Goal: Check status: Check status

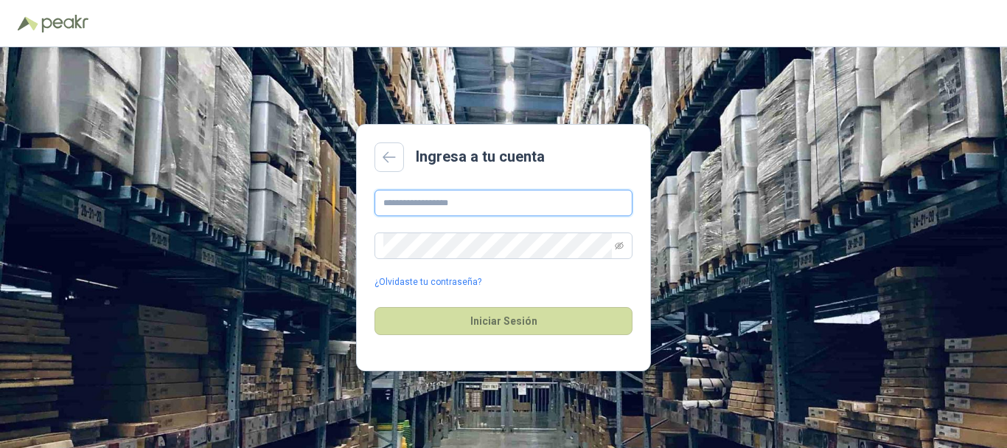
click at [521, 205] on input "text" at bounding box center [504, 202] width 258 height 27
type input "**********"
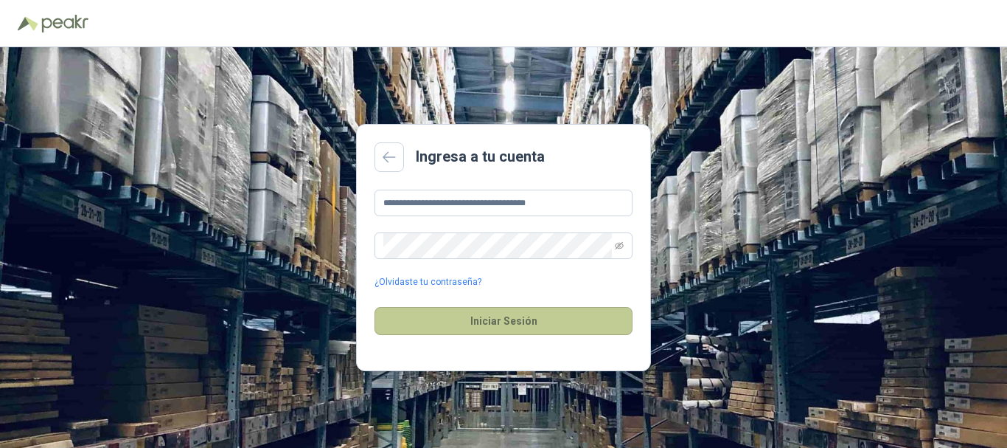
click at [505, 316] on button "Iniciar Sesión" at bounding box center [504, 321] width 258 height 28
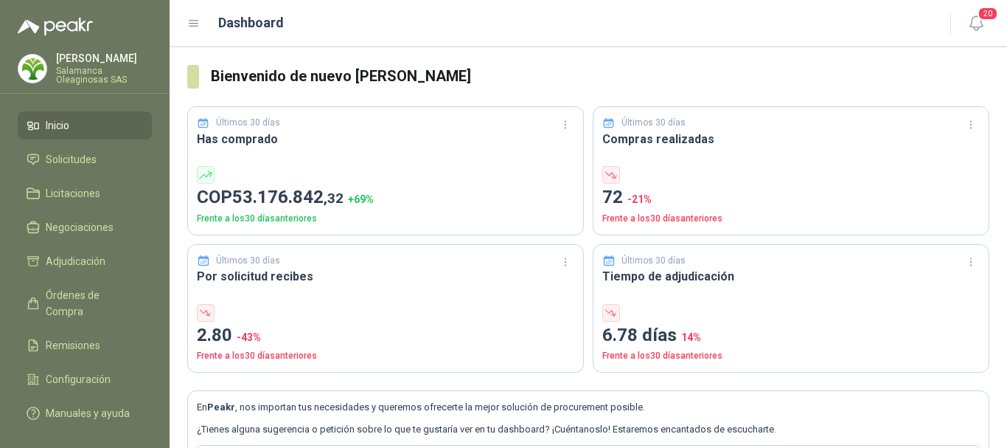
click at [100, 64] on div "Henry Benitez Salamanca Oleaginosas SAS" at bounding box center [104, 68] width 96 height 31
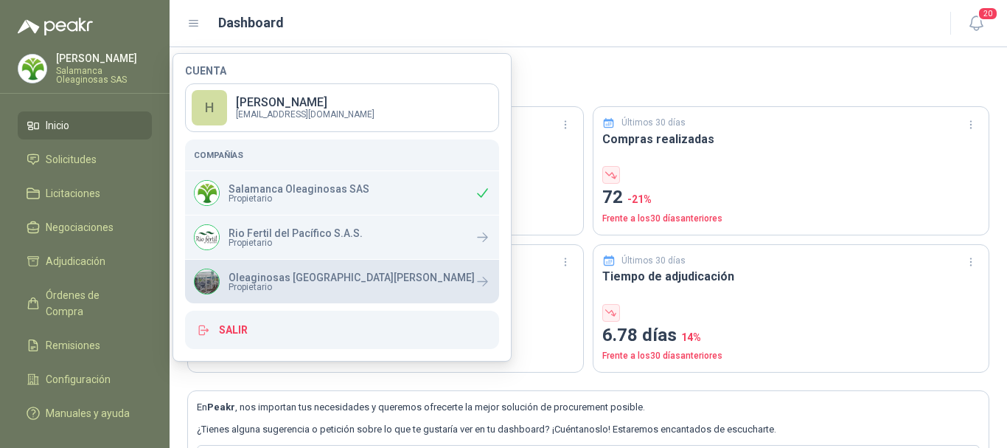
click at [261, 280] on p "Oleaginosas [GEOGRAPHIC_DATA][PERSON_NAME]" at bounding box center [352, 277] width 246 height 10
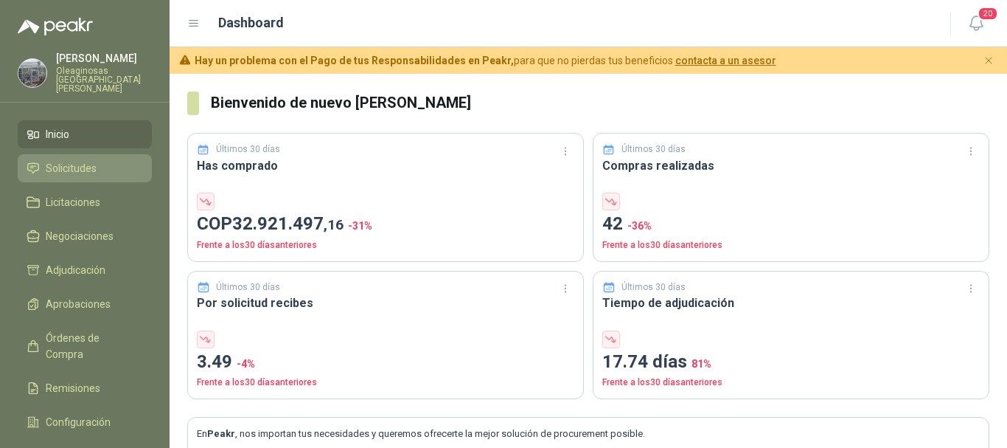
click at [97, 160] on li "Solicitudes" at bounding box center [85, 168] width 116 height 16
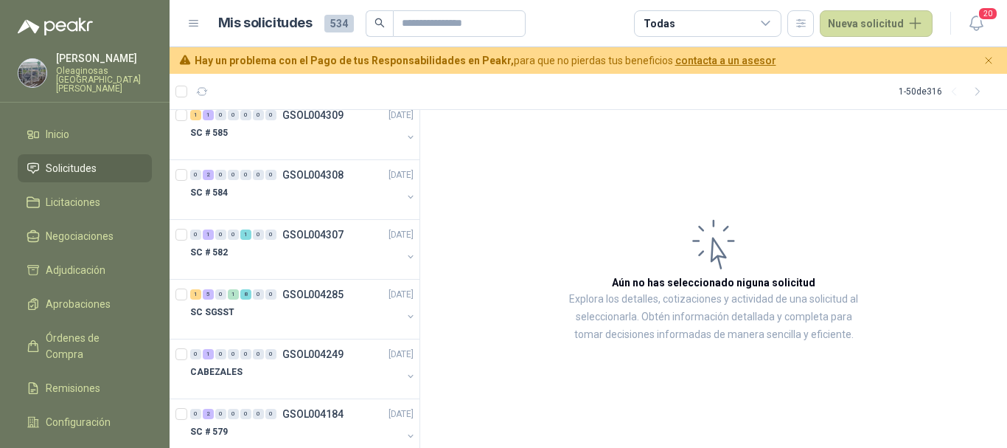
scroll to position [1696, 0]
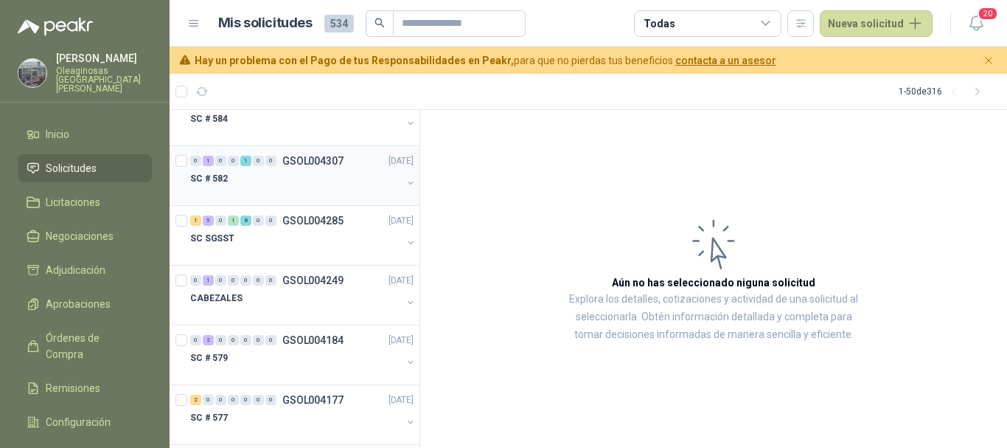
click at [351, 177] on div "SC # 582" at bounding box center [296, 179] width 212 height 18
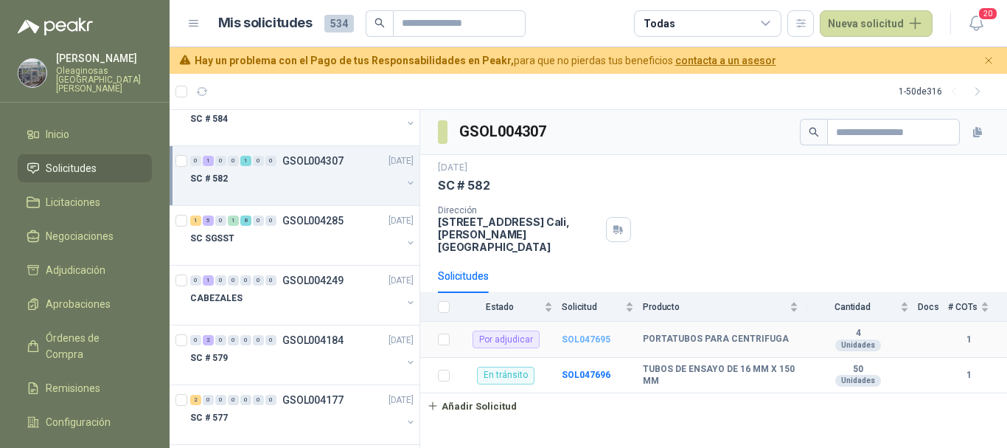
click at [585, 334] on b "SOL047695" at bounding box center [586, 339] width 49 height 10
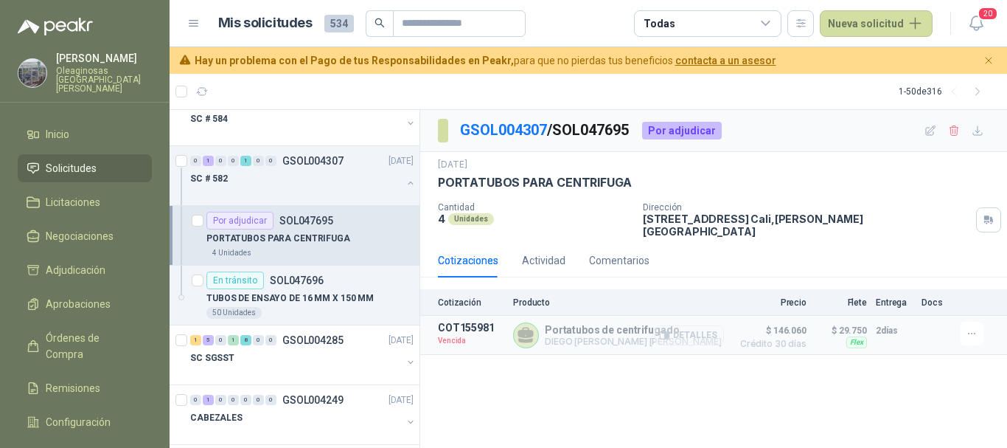
click at [704, 325] on button "Detalles" at bounding box center [689, 335] width 69 height 20
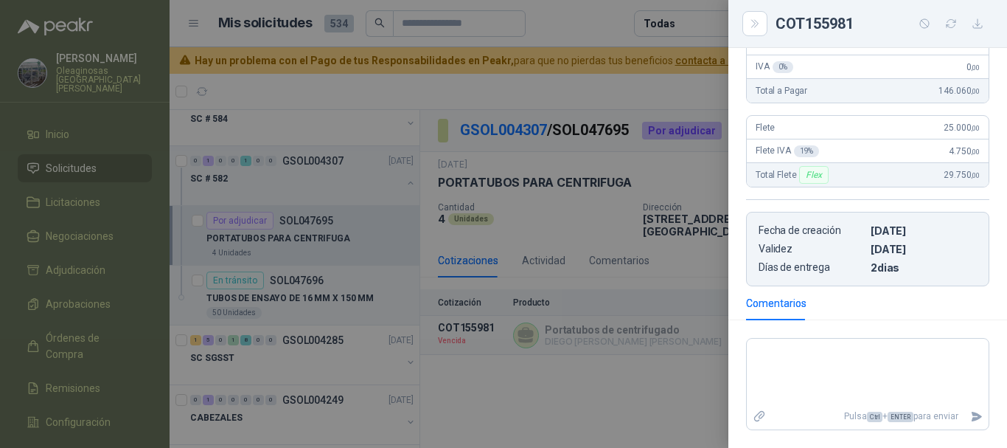
scroll to position [221, 0]
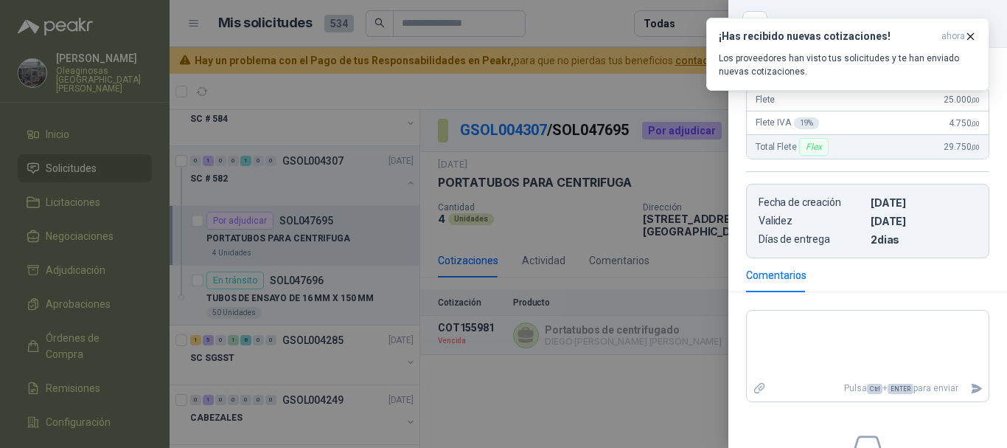
click at [571, 77] on div at bounding box center [503, 224] width 1007 height 448
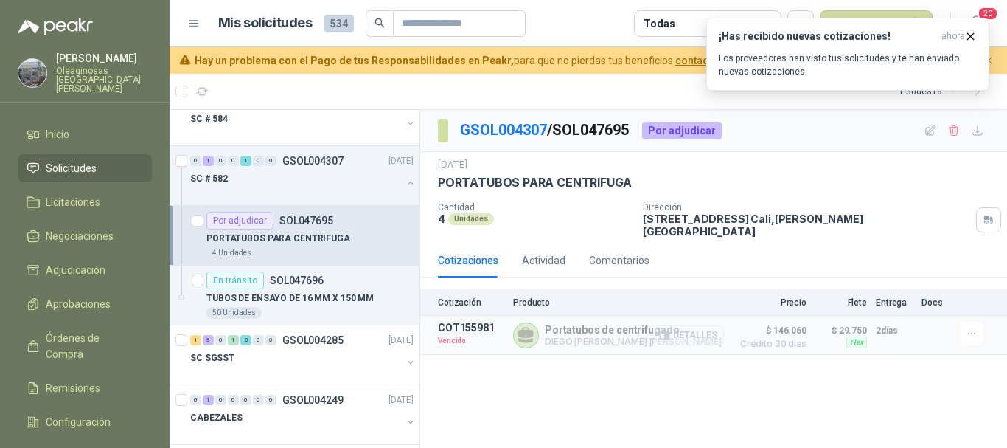
click at [697, 328] on button "Detalles" at bounding box center [689, 335] width 69 height 20
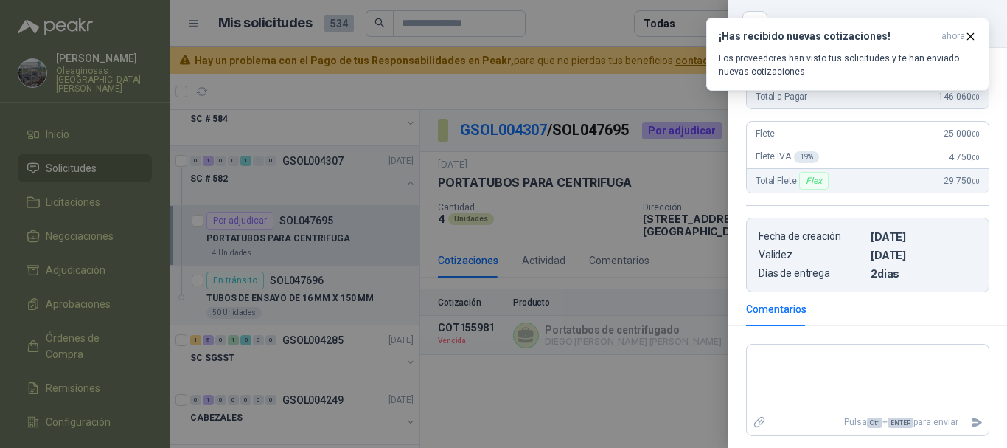
scroll to position [0, 0]
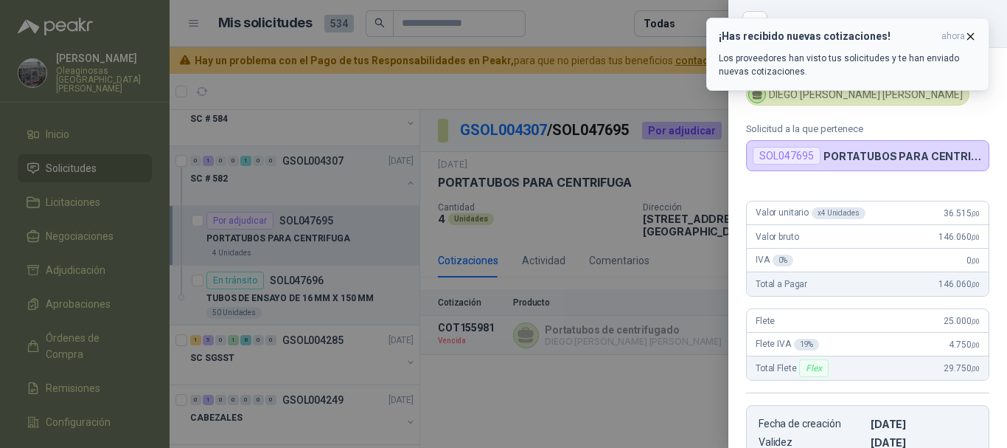
click at [969, 32] on icon "button" at bounding box center [970, 36] width 13 height 13
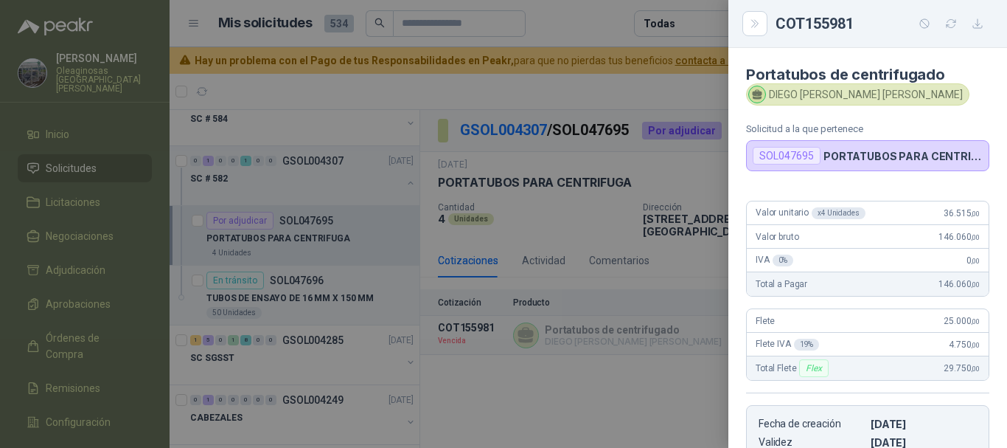
click at [616, 89] on div at bounding box center [503, 224] width 1007 height 448
